Goal: Check status: Check status

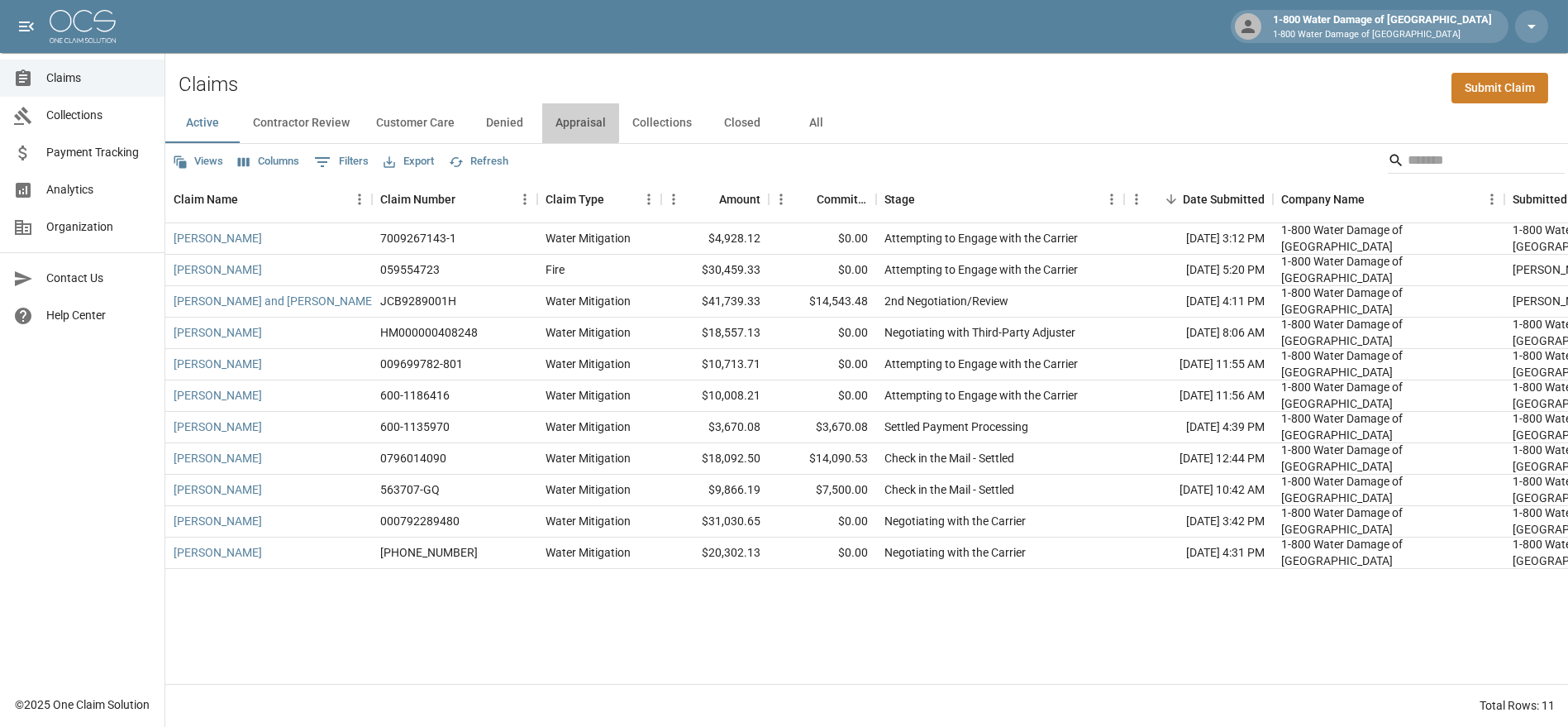
click at [576, 119] on button "Appraisal" at bounding box center [580, 123] width 77 height 40
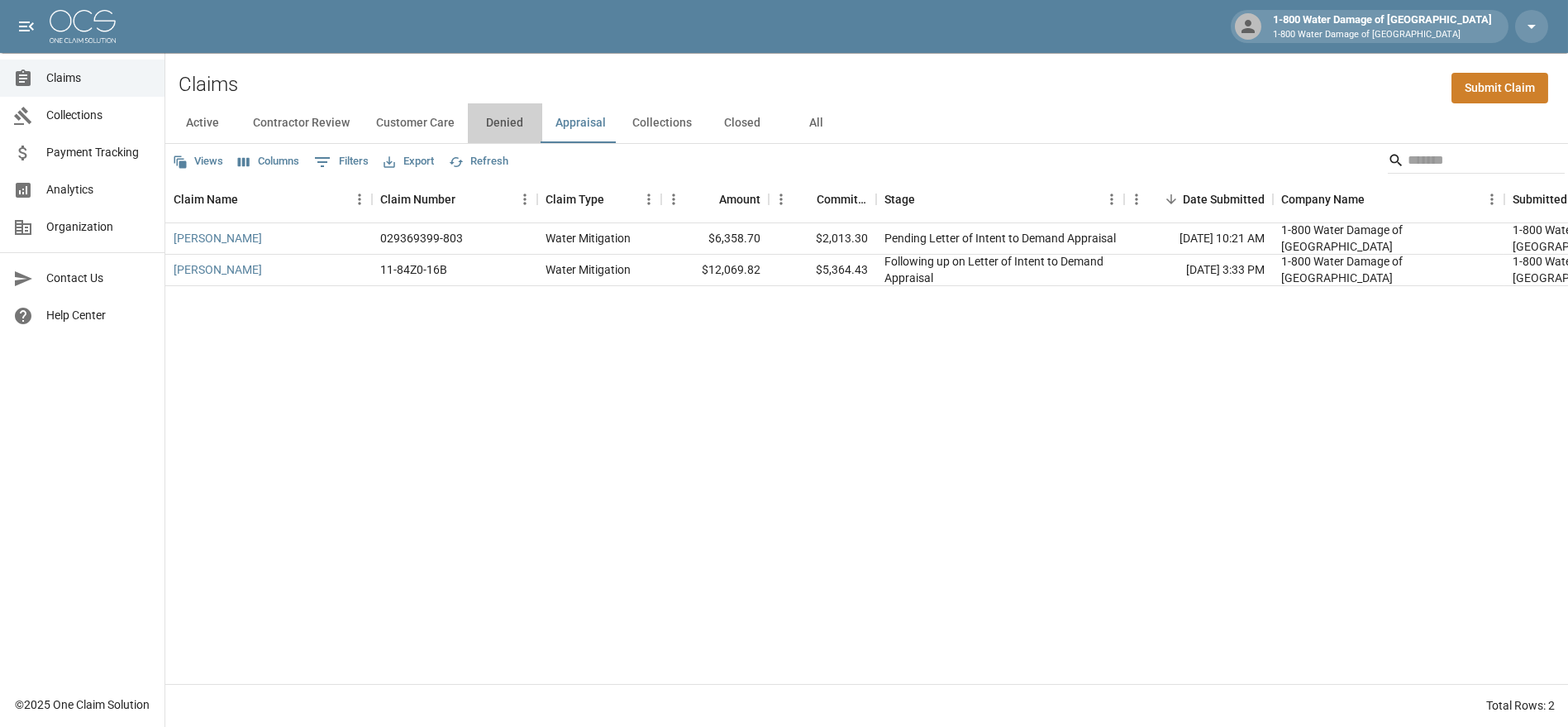
click at [491, 114] on button "Denied" at bounding box center [505, 123] width 75 height 40
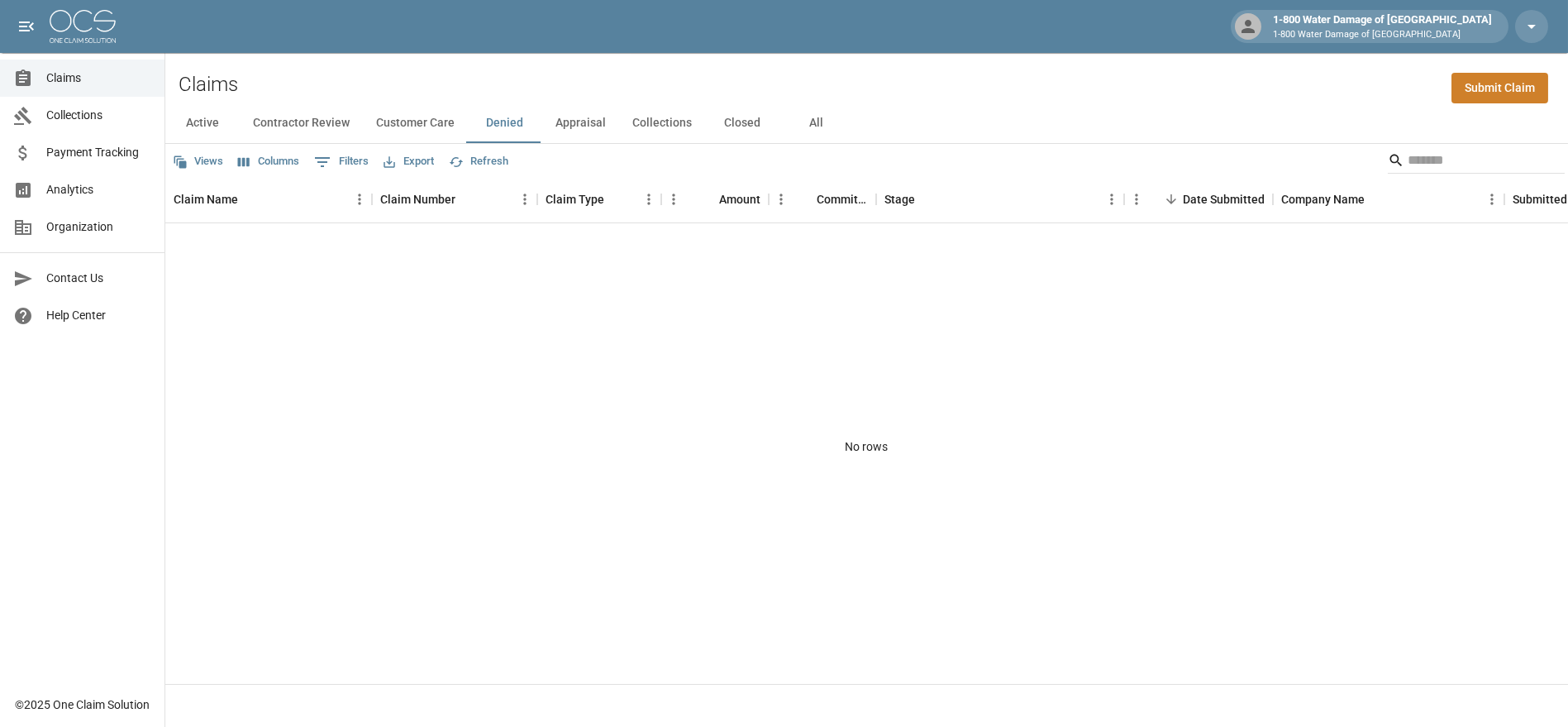
click at [413, 115] on button "Customer Care" at bounding box center [415, 123] width 105 height 40
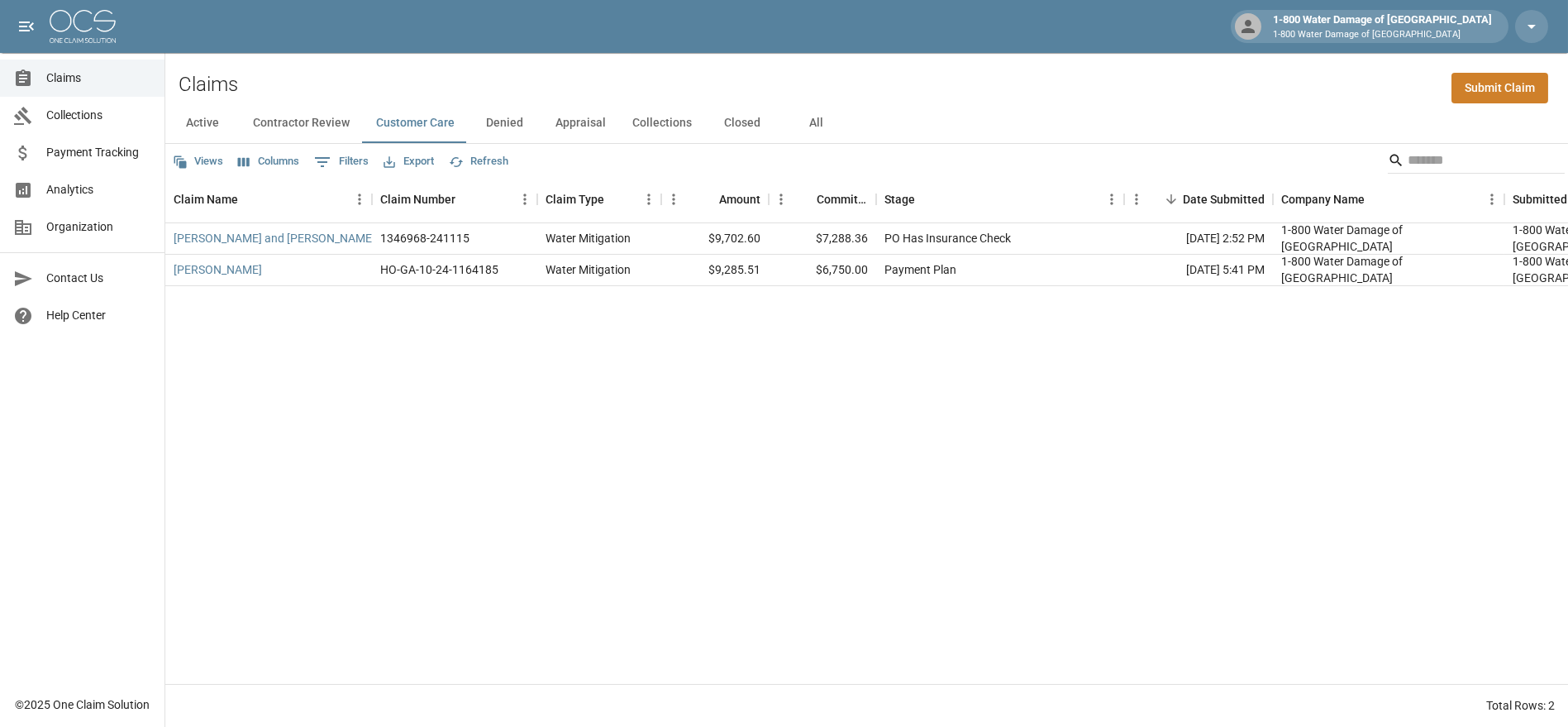
click at [291, 124] on button "Contractor Review" at bounding box center [302, 123] width 124 height 40
click at [274, 231] on link "Global Investment Traders" at bounding box center [241, 238] width 135 height 17
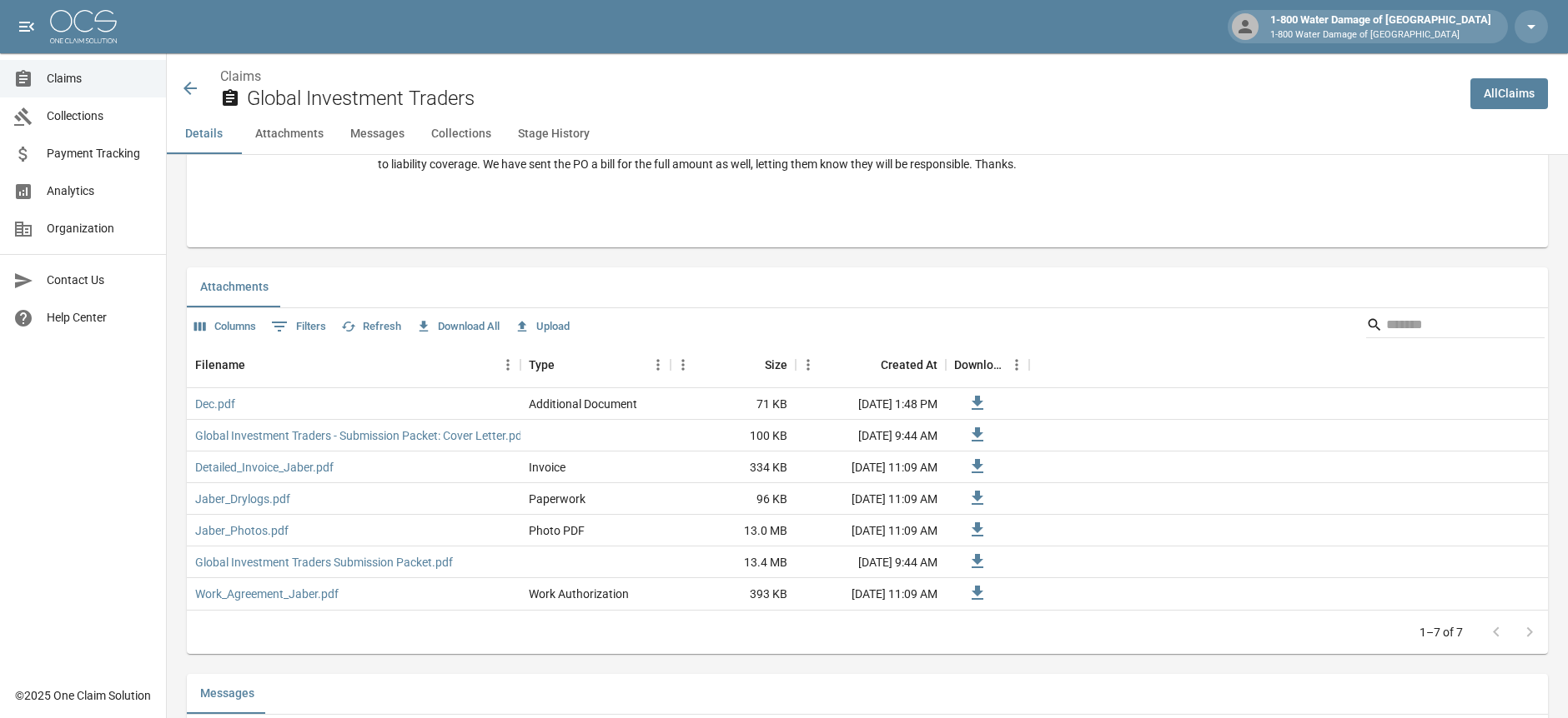
scroll to position [926, 0]
click at [234, 462] on link "Detailed_Invoice_Jaber.pdf" at bounding box center [264, 463] width 139 height 17
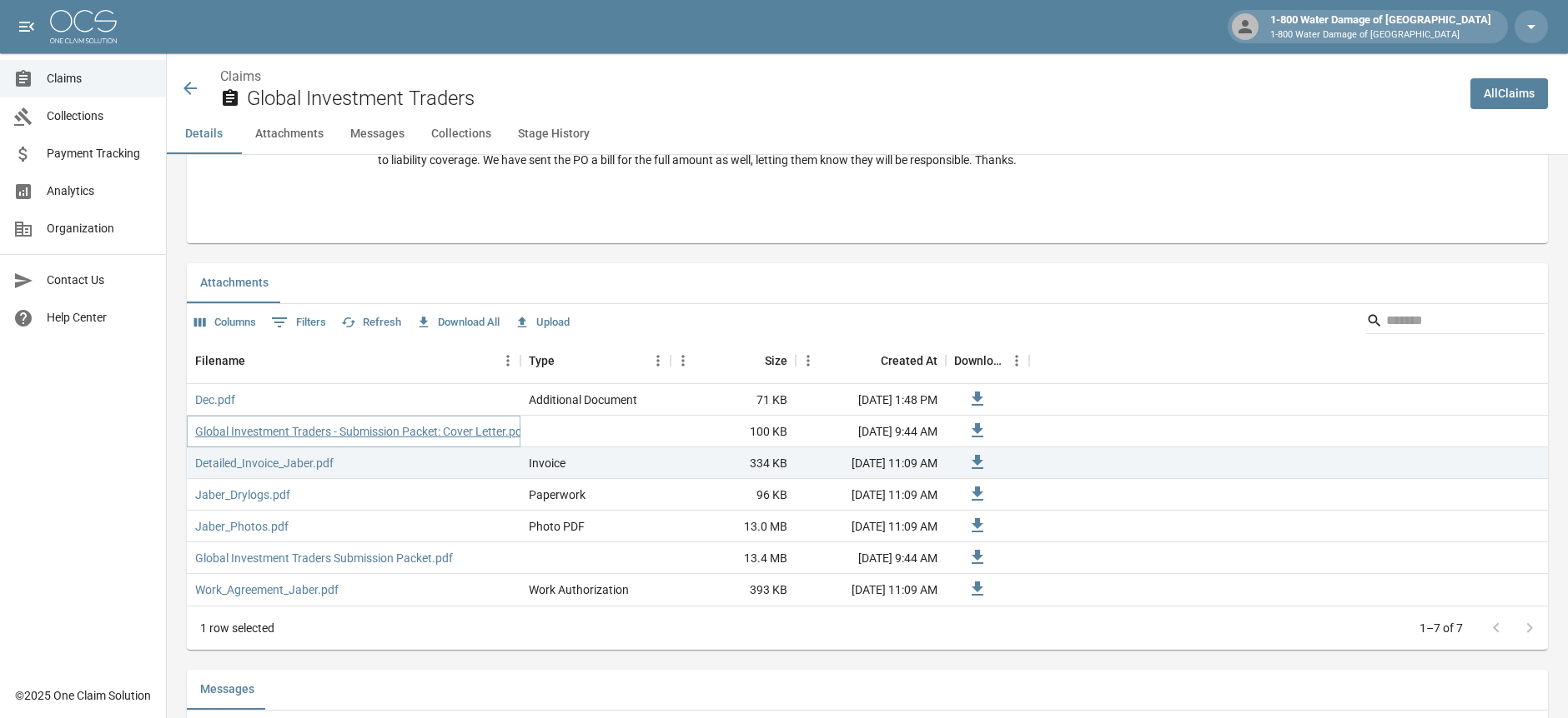
click at [284, 425] on link "Global Investment Traders - Submission Packet: Cover Letter.pdf" at bounding box center [361, 432] width 331 height 17
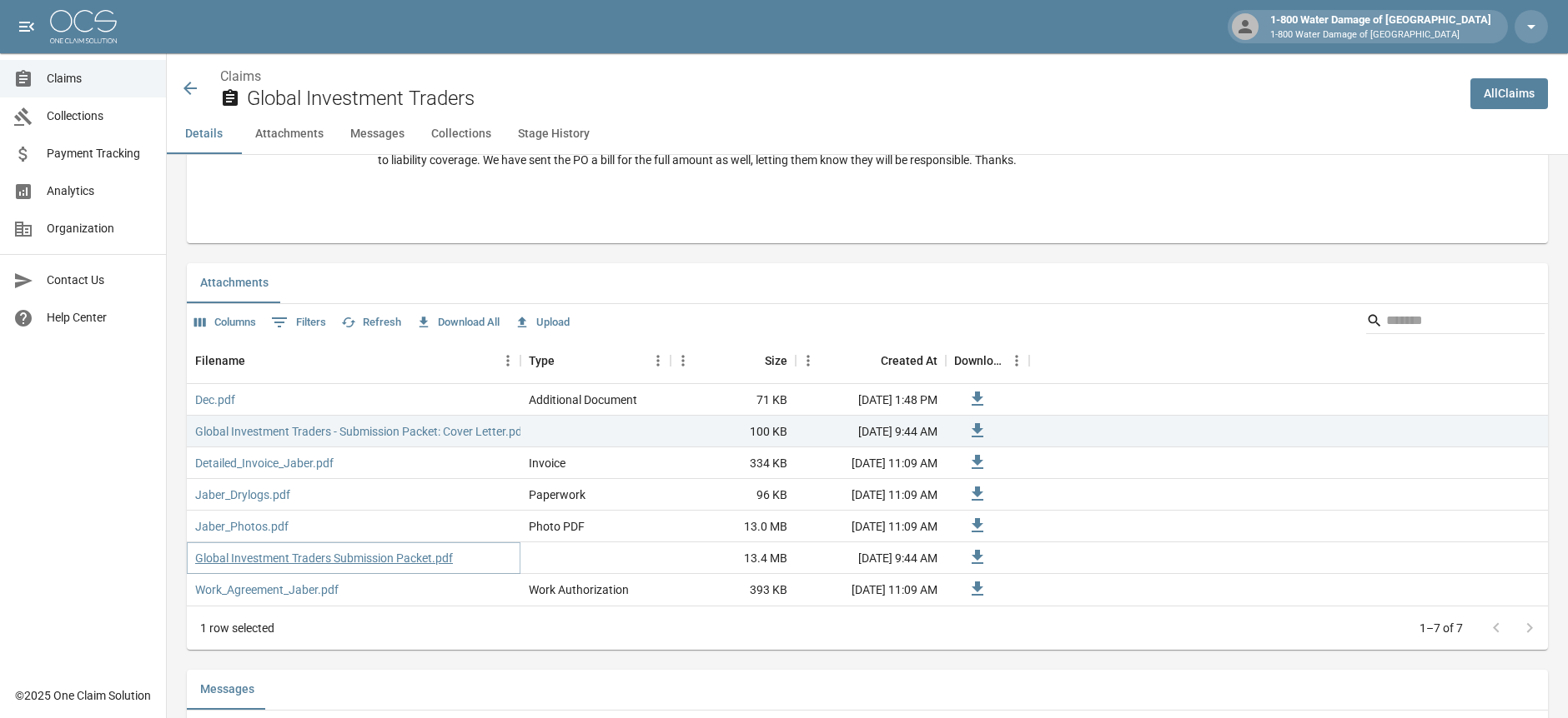
click at [351, 556] on link "Global Investment Traders Submission Packet.pdf" at bounding box center [324, 558] width 258 height 17
